Goal: Find contact information: Find specific fact

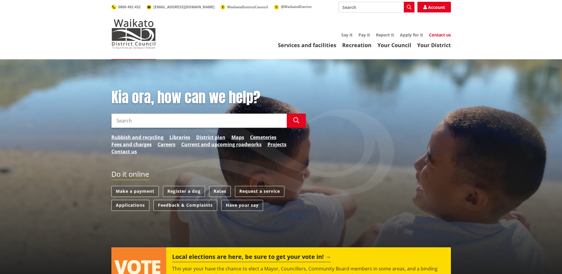
click at [442, 33] on link "Contact us" at bounding box center [440, 35] width 22 height 6
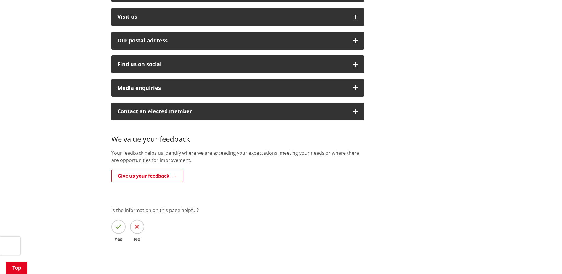
scroll to position [138, 0]
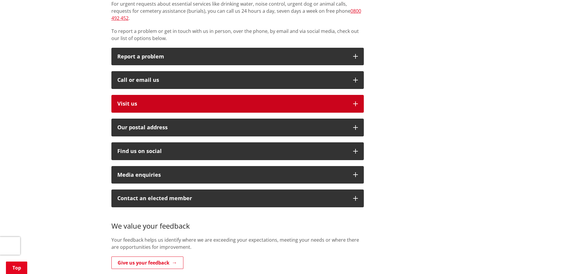
click at [138, 101] on p "Visit us" at bounding box center [232, 104] width 230 height 6
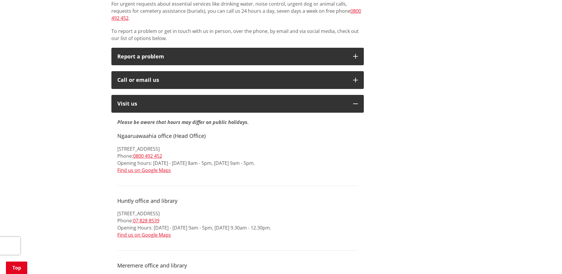
drag, startPoint x: 112, startPoint y: 140, endPoint x: 190, endPoint y: 142, distance: 78.0
drag, startPoint x: 190, startPoint y: 142, endPoint x: 186, endPoint y: 141, distance: 4.6
copy p "[STREET_ADDRESS]"
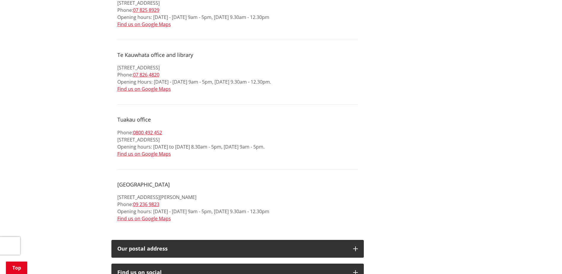
scroll to position [691, 0]
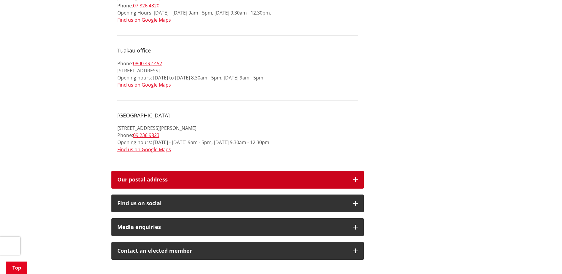
click at [160, 177] on h2 "Our postal address" at bounding box center [232, 180] width 230 height 6
